Goal: Task Accomplishment & Management: Use online tool/utility

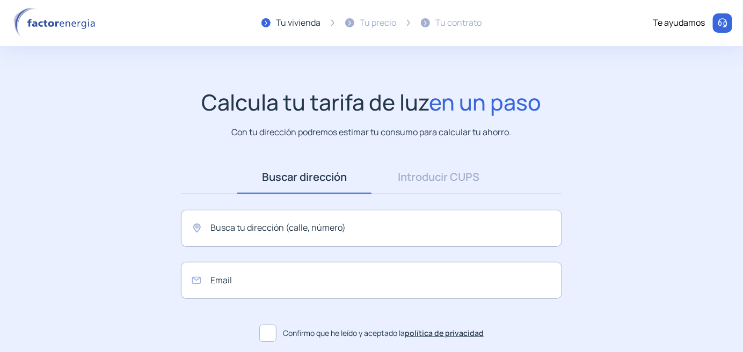
click at [335, 75] on div "Tu vivienda Tu precio Tu contrato Te ayudamos Calcula tu tarifa de luz en un pa…" at bounding box center [371, 221] width 743 height 443
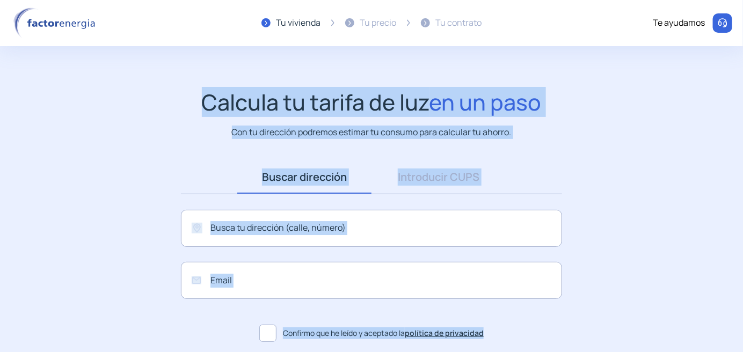
drag, startPoint x: 492, startPoint y: 335, endPoint x: 195, endPoint y: 112, distance: 370.9
click at [195, 112] on app-search-direction-cups "Calcula tu tarifa de luz en un paso Con tu dirección podremos estimar tu consum…" at bounding box center [371, 239] width 743 height 301
click at [664, 172] on app-search-direction-cups "Calcula tu tarifa de luz en un paso Con tu dirección podremos estimar tu consum…" at bounding box center [371, 239] width 743 height 301
click at [644, 175] on app-search-direction-cups "Calcula tu tarifa de luz en un paso Con tu dirección podremos estimar tu consum…" at bounding box center [371, 239] width 743 height 301
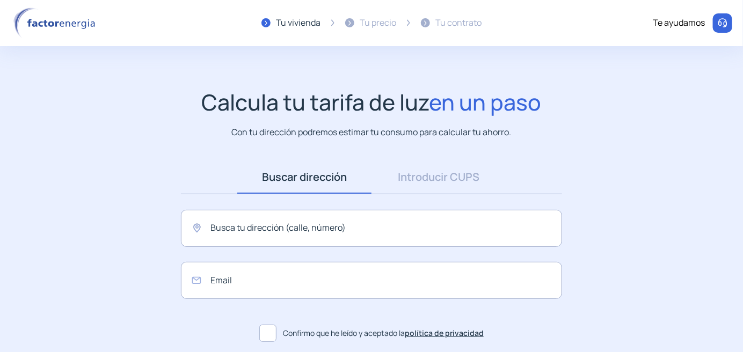
click at [694, 20] on div "Te ayudamos" at bounding box center [679, 23] width 52 height 14
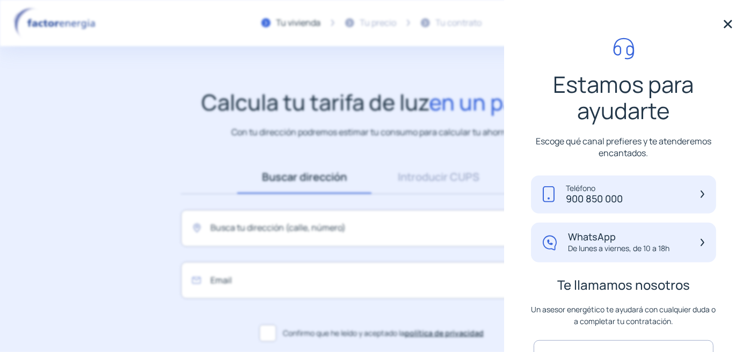
click at [720, 20] on img at bounding box center [728, 24] width 16 height 16
